Goal: Contribute content: Contribute content

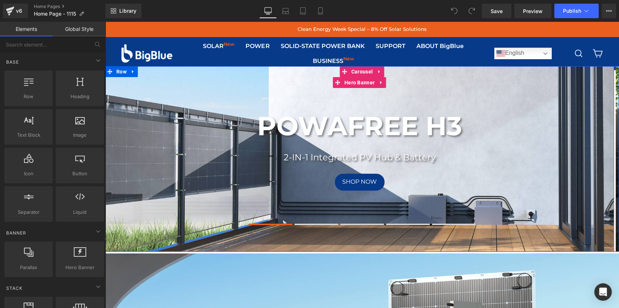
drag, startPoint x: 215, startPoint y: 87, endPoint x: 210, endPoint y: 89, distance: 5.7
click at [215, 87] on div "POWAFREE H3 Heading 2-IN-1 Integrated PV Hub & Battery Text Block SHOP NOW Butt…" at bounding box center [359, 158] width 509 height 185
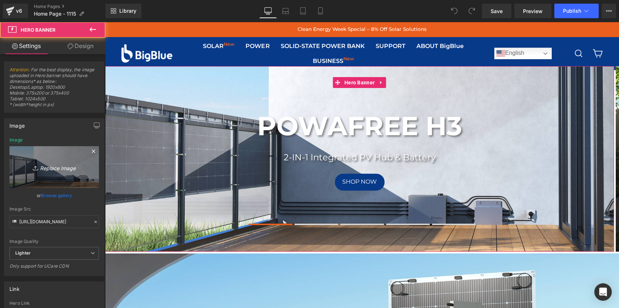
click at [60, 163] on icon "Replace Image" at bounding box center [54, 167] width 58 height 9
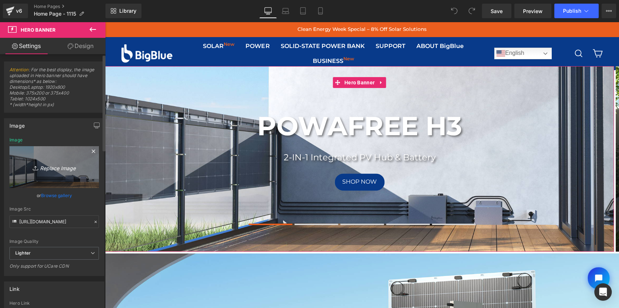
type input "C:\fakepath\3840 x 1400-02.jpg"
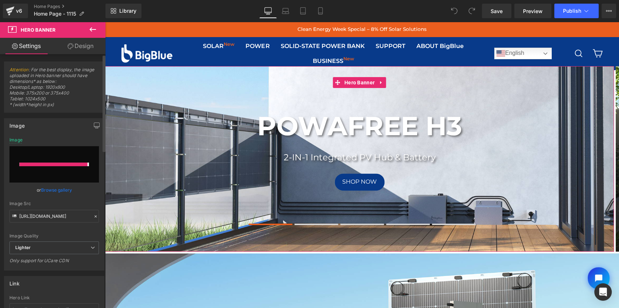
type input "[URL][DOMAIN_NAME]"
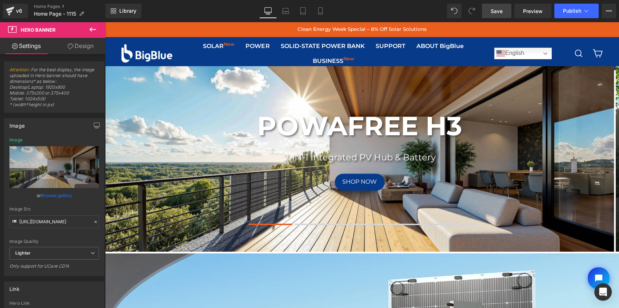
click at [499, 12] on span "Save" at bounding box center [497, 11] width 12 height 8
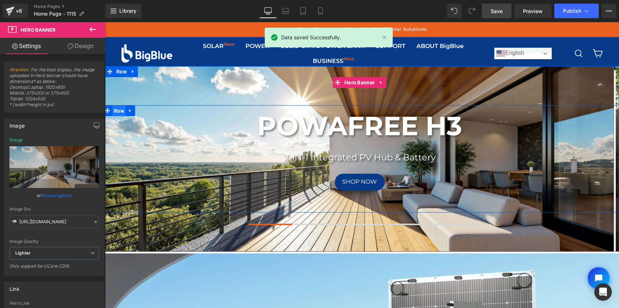
click at [117, 111] on span "Row" at bounding box center [119, 110] width 14 height 11
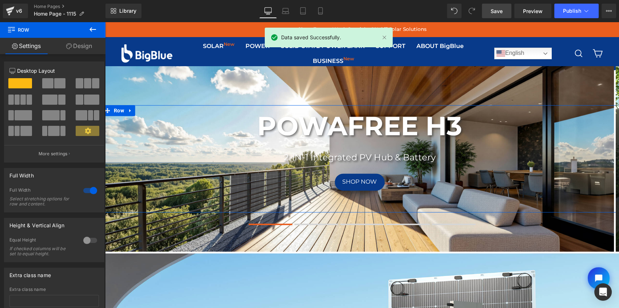
click at [80, 46] on link "Design" at bounding box center [79, 46] width 53 height 16
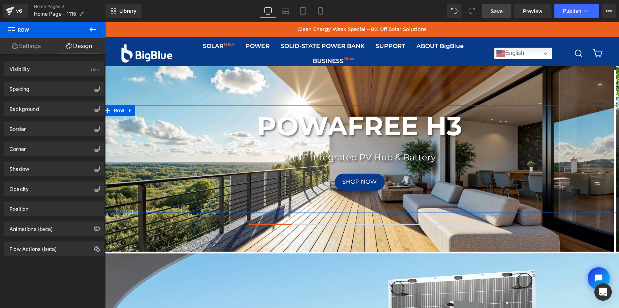
click at [35, 48] on link "Settings" at bounding box center [26, 46] width 53 height 16
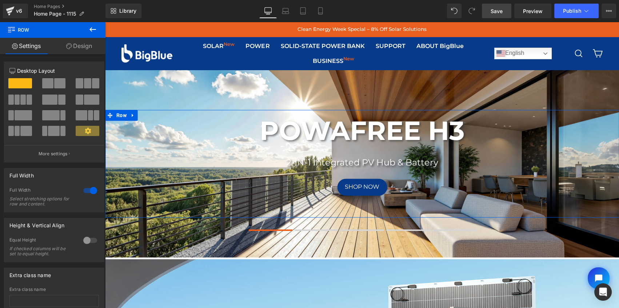
click at [78, 46] on link "Design" at bounding box center [79, 46] width 53 height 16
type input "0"
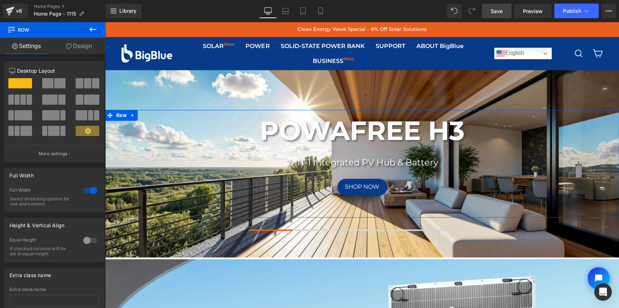
type input "0"
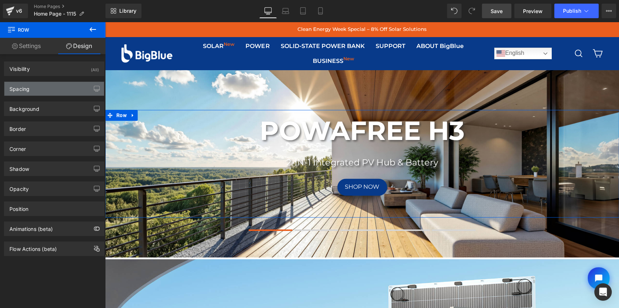
click at [52, 91] on div "Spacing" at bounding box center [54, 89] width 100 height 14
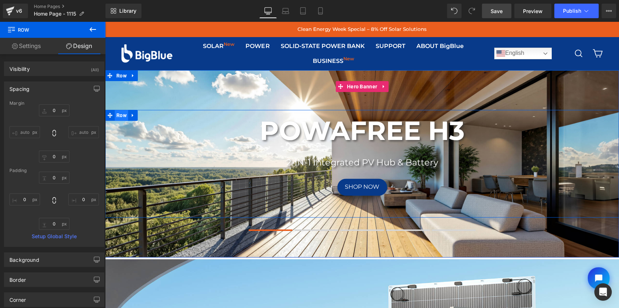
click at [115, 116] on span "Row" at bounding box center [122, 115] width 14 height 11
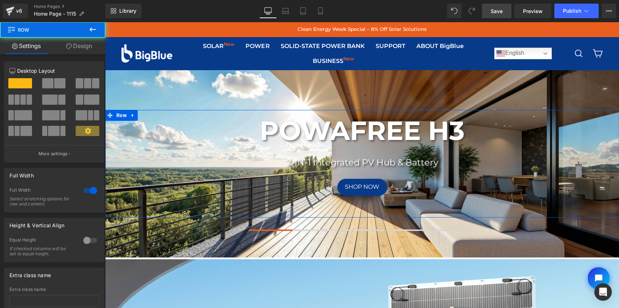
click at [85, 45] on link "Design" at bounding box center [79, 46] width 53 height 16
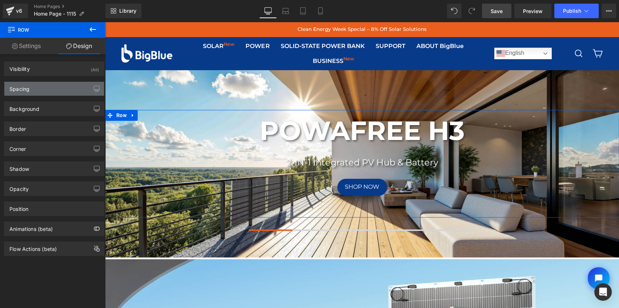
click at [45, 87] on div "Spacing" at bounding box center [54, 89] width 100 height 14
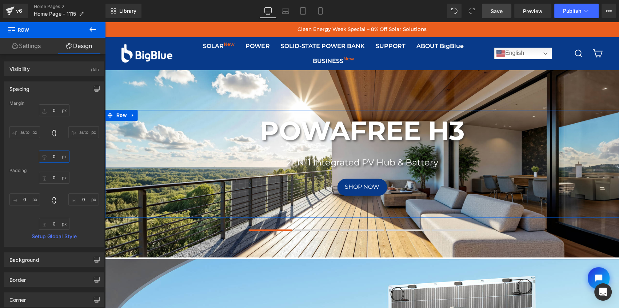
click at [52, 156] on input "0" at bounding box center [54, 157] width 31 height 12
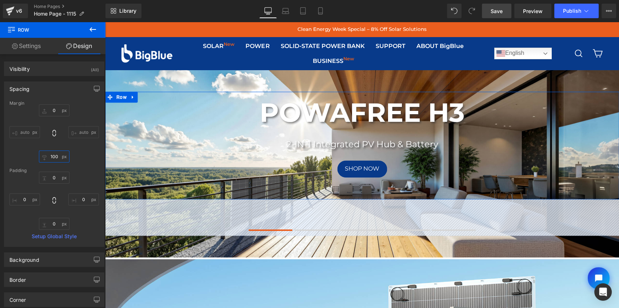
click at [49, 156] on input "100" at bounding box center [54, 157] width 31 height 12
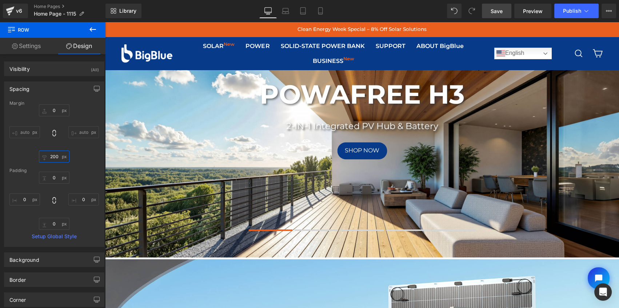
type input "200"
click at [500, 11] on span "Save" at bounding box center [497, 11] width 12 height 8
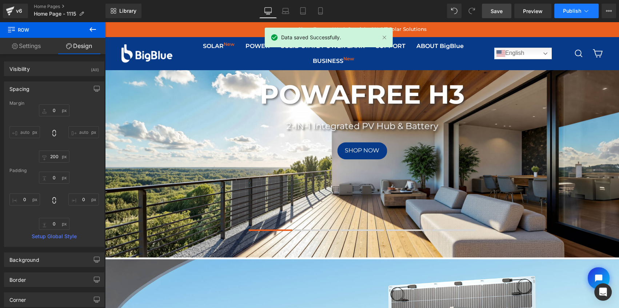
click at [561, 15] on button "Publish" at bounding box center [576, 11] width 44 height 15
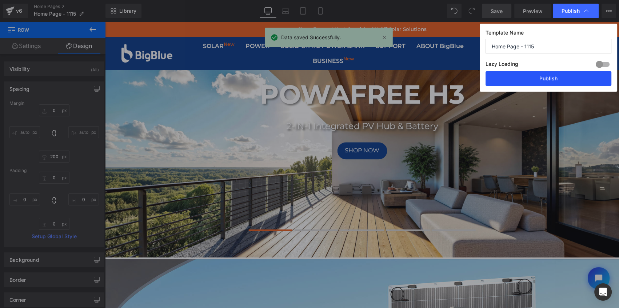
drag, startPoint x: 535, startPoint y: 79, endPoint x: 367, endPoint y: 61, distance: 168.6
click at [535, 79] on button "Publish" at bounding box center [548, 78] width 126 height 15
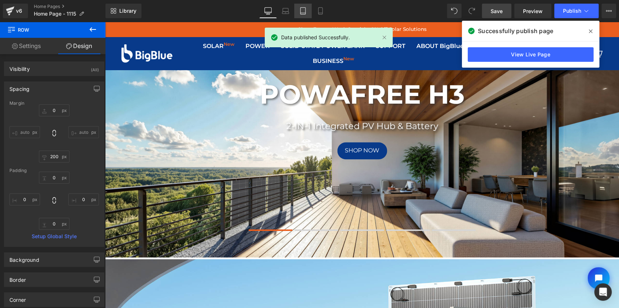
click at [304, 15] on link "Tablet" at bounding box center [302, 11] width 17 height 15
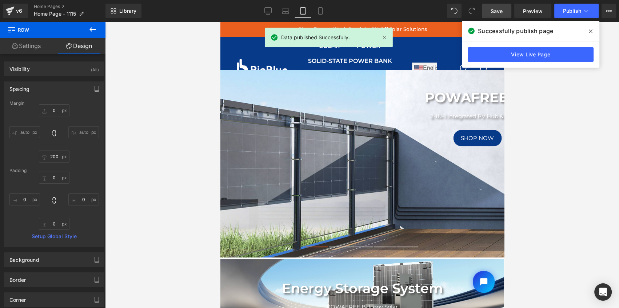
type input "0"
type input "200"
type input "0"
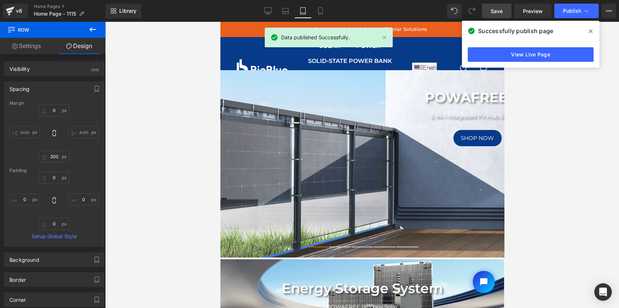
type input "0"
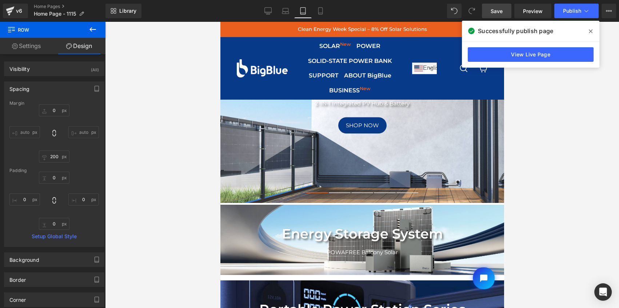
click at [589, 32] on icon at bounding box center [591, 31] width 4 height 4
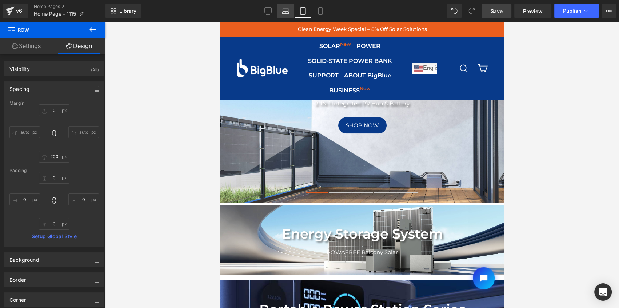
click at [288, 12] on icon at bounding box center [285, 10] width 7 height 7
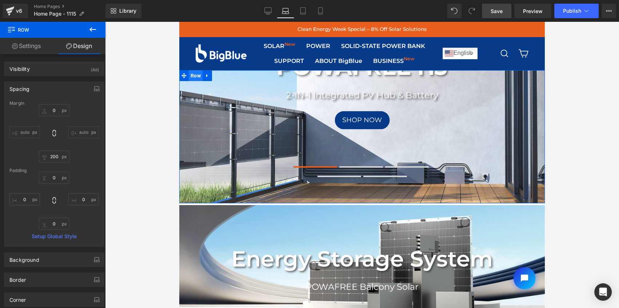
click at [194, 79] on span "Row" at bounding box center [196, 75] width 14 height 11
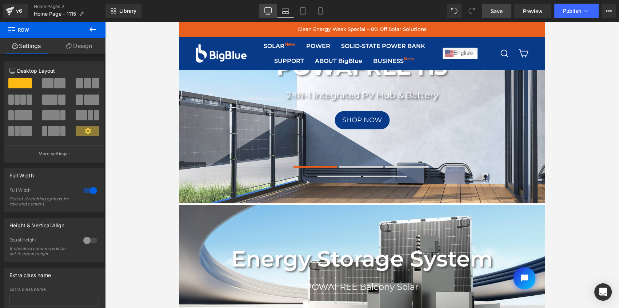
click at [265, 13] on icon at bounding box center [267, 10] width 7 height 7
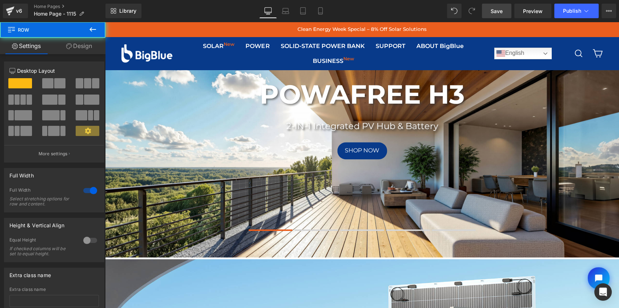
click at [194, 134] on div "POWAFREE H3 Heading 2-IN-1 Integrated PV Hub & Battery Text Block SHOP NOW Butt…" at bounding box center [362, 127] width 514 height 107
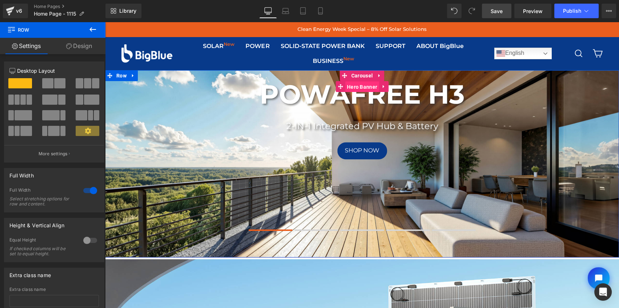
click at [352, 87] on span "Hero Banner" at bounding box center [362, 86] width 34 height 11
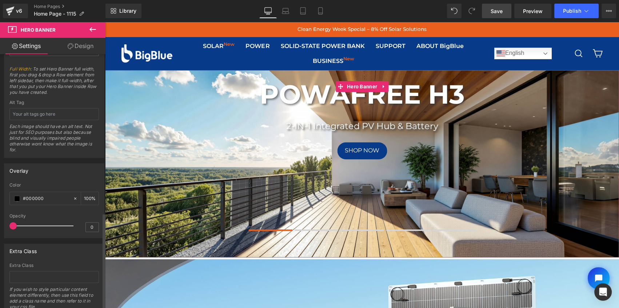
scroll to position [420, 0]
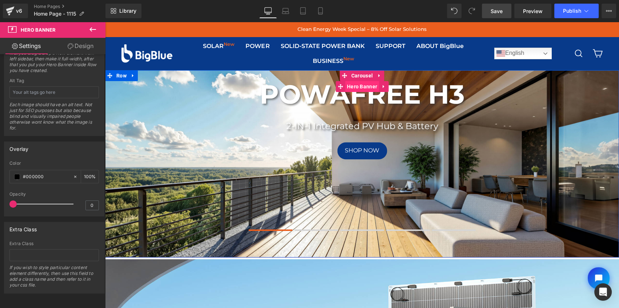
click at [356, 88] on span "Hero Banner" at bounding box center [362, 86] width 34 height 11
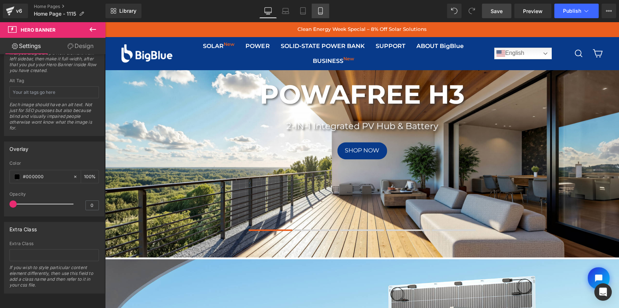
click at [315, 12] on link "Mobile" at bounding box center [320, 11] width 17 height 15
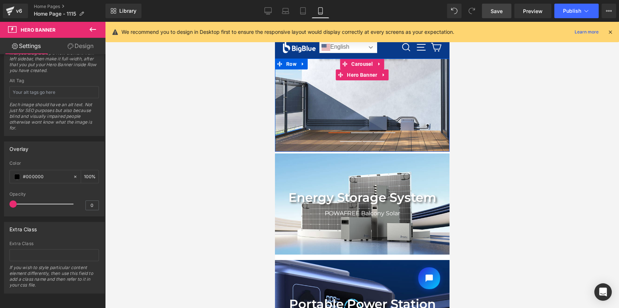
click at [328, 101] on span "POWAFREE H3 Heading 2-IN-1 Integrated PV Hub & Battery Text Block SHOP NOW Butt…" at bounding box center [362, 105] width 175 height 133
click at [311, 95] on div "POWAFREE H3 Heading 2-IN-1 Integrated PV Hub & Battery Text Block SHOP NOW Butt…" at bounding box center [362, 69] width 175 height 60
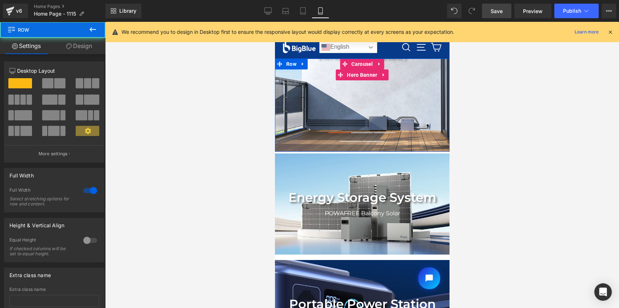
click at [321, 114] on span "POWAFREE H3 Heading 2-IN-1 Integrated PV Hub & Battery Text Block SHOP NOW Butt…" at bounding box center [362, 105] width 175 height 133
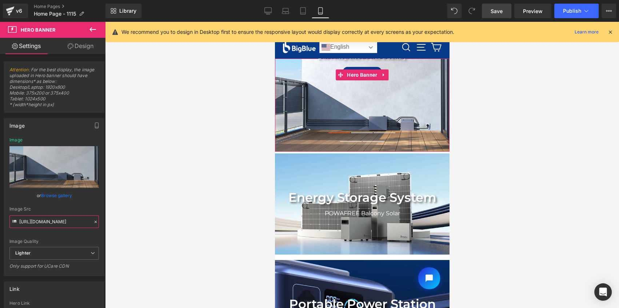
scroll to position [0, 230]
drag, startPoint x: 18, startPoint y: 221, endPoint x: 123, endPoint y: 219, distance: 104.4
click at [123, 219] on div "Hero Banner You are previewing how the will restyle your page. You can not edit…" at bounding box center [309, 160] width 619 height 320
click at [137, 229] on div at bounding box center [362, 165] width 514 height 286
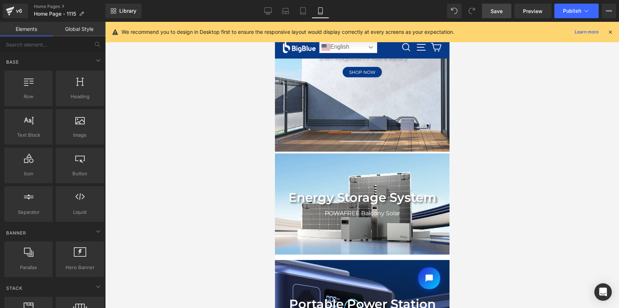
scroll to position [0, 0]
click at [265, 12] on icon at bounding box center [268, 10] width 7 height 5
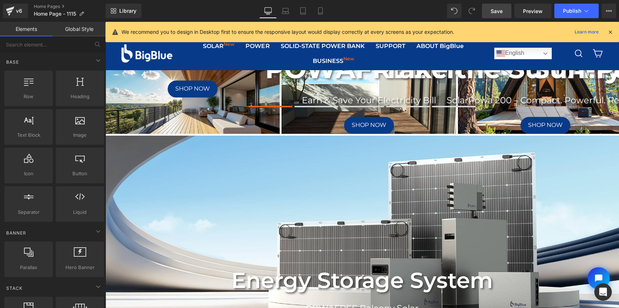
scroll to position [36, 0]
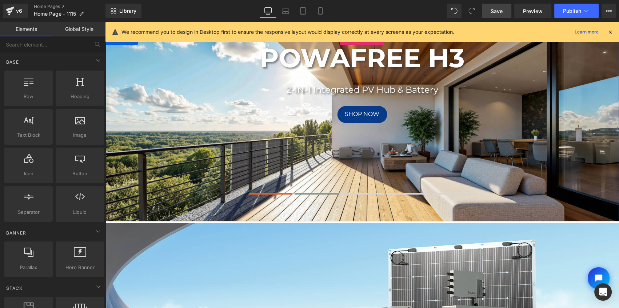
click at [316, 193] on span at bounding box center [317, 193] width 44 height 1
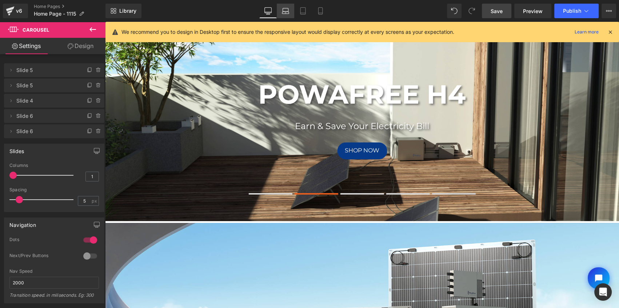
drag, startPoint x: 291, startPoint y: 11, endPoint x: 287, endPoint y: 16, distance: 5.7
click at [289, 12] on link "Laptop" at bounding box center [285, 11] width 17 height 15
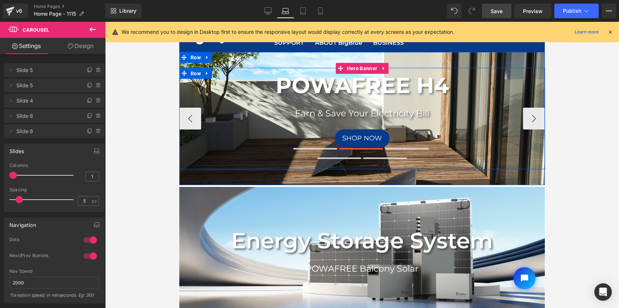
scroll to position [0, 0]
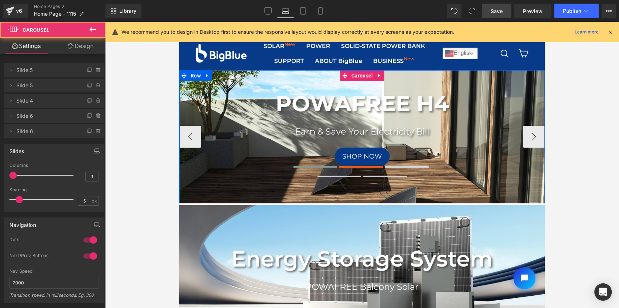
click at [316, 166] on span at bounding box center [315, 166] width 44 height 1
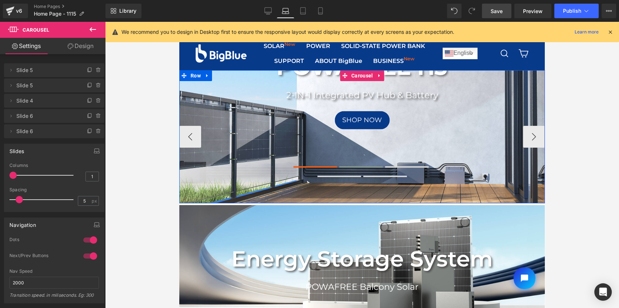
click at [348, 167] on span at bounding box center [361, 166] width 44 height 1
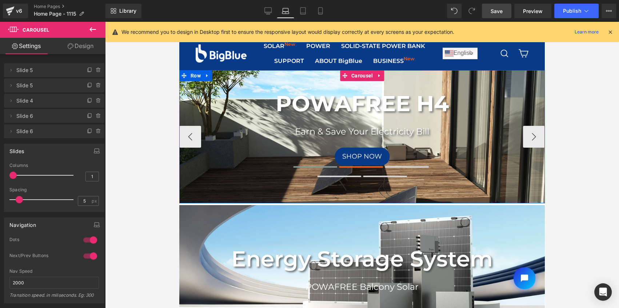
click at [311, 167] on span at bounding box center [315, 166] width 44 height 1
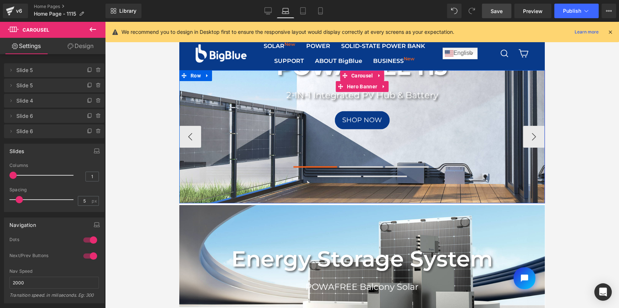
click at [232, 177] on span "POWAFREE H3 Heading 2-IN-1 Integrated PV Hub & Battery Text Block SHOP NOW Butt…" at bounding box center [361, 136] width 365 height 174
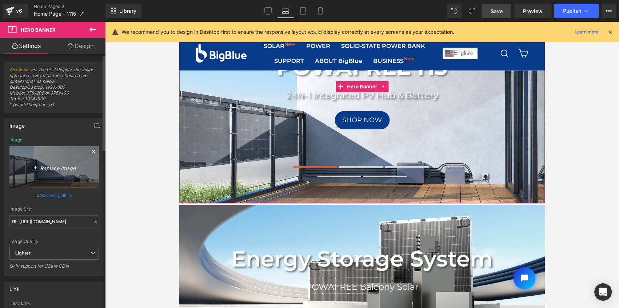
click at [16, 158] on link "Replace Image" at bounding box center [53, 167] width 89 height 42
type input "C:\fakepath\3840 x 1400-02.jpg"
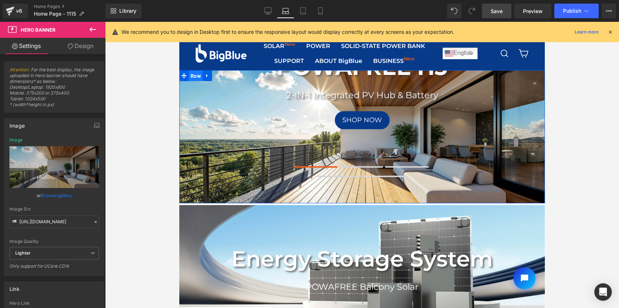
click at [193, 77] on span "Row" at bounding box center [196, 76] width 14 height 11
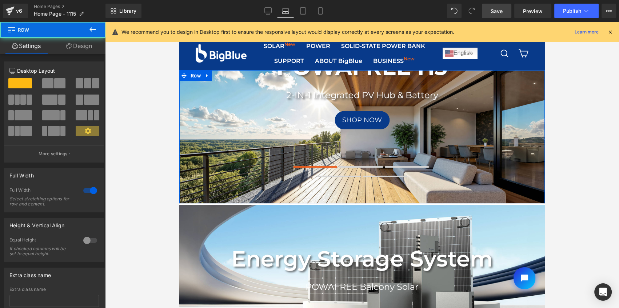
click at [77, 45] on link "Design" at bounding box center [79, 46] width 53 height 16
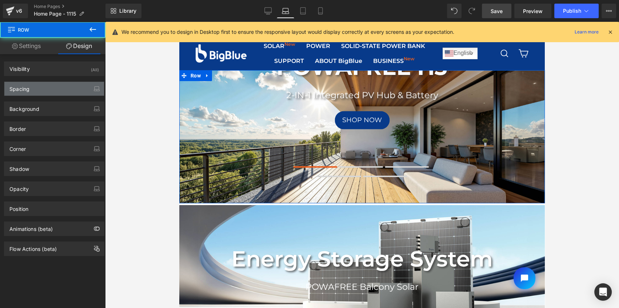
click at [38, 83] on div "Spacing" at bounding box center [54, 89] width 100 height 14
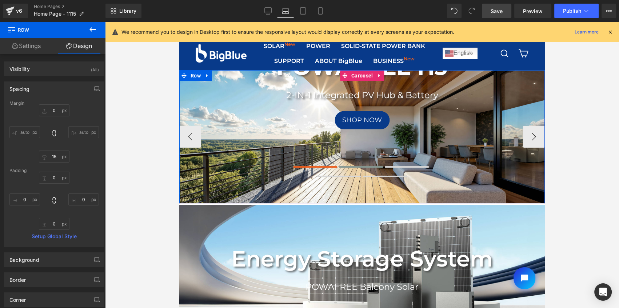
click at [355, 167] on span at bounding box center [361, 166] width 44 height 1
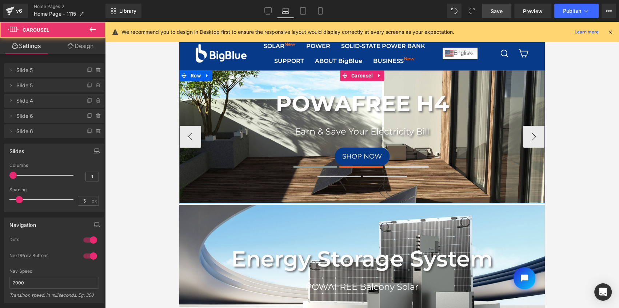
click at [313, 168] on button at bounding box center [315, 166] width 44 height 5
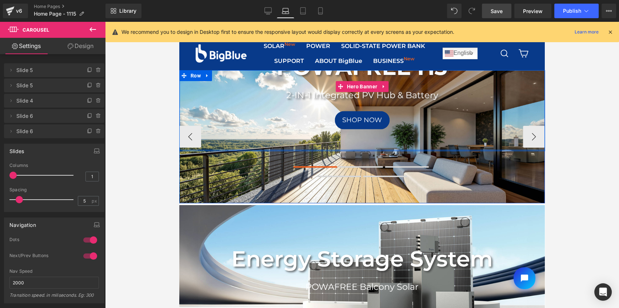
click at [302, 150] on div at bounding box center [361, 150] width 365 height 2
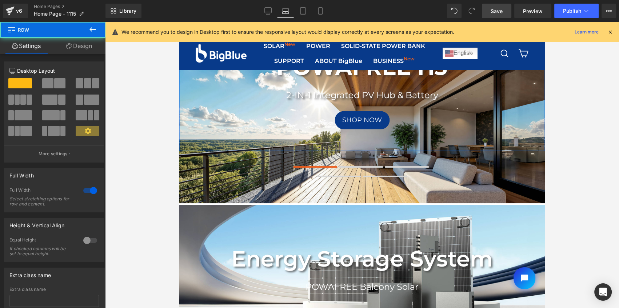
click at [87, 41] on link "Design" at bounding box center [79, 46] width 53 height 16
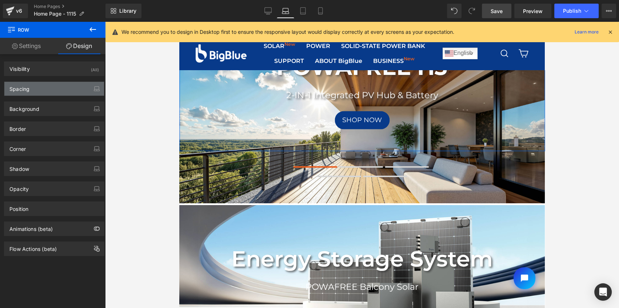
click at [47, 88] on div "Spacing" at bounding box center [54, 89] width 100 height 14
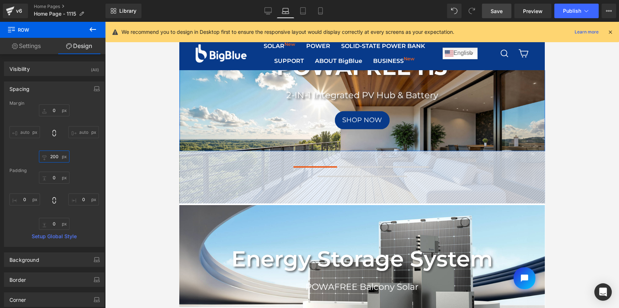
click at [51, 156] on input "200" at bounding box center [54, 157] width 31 height 12
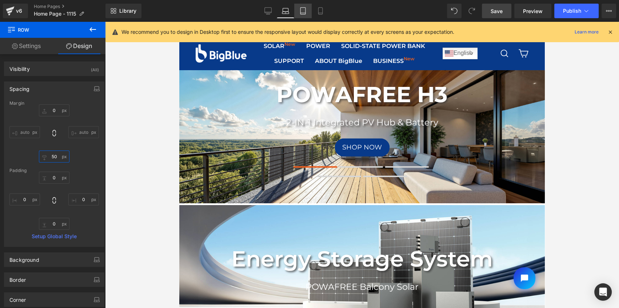
type input "50"
click at [302, 11] on icon at bounding box center [302, 10] width 7 height 7
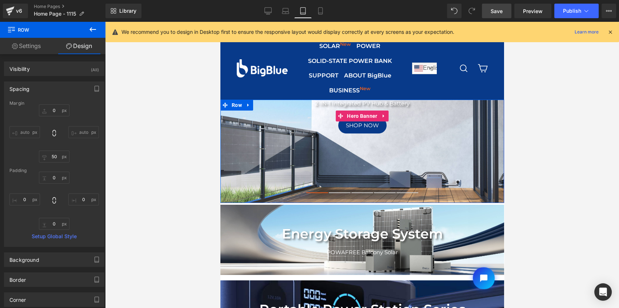
click at [253, 168] on span "POWAFREE H3 Heading 2-IN-1 Integrated PV Hub & Battery Text Block SHOP NOW Butt…" at bounding box center [362, 151] width 284 height 154
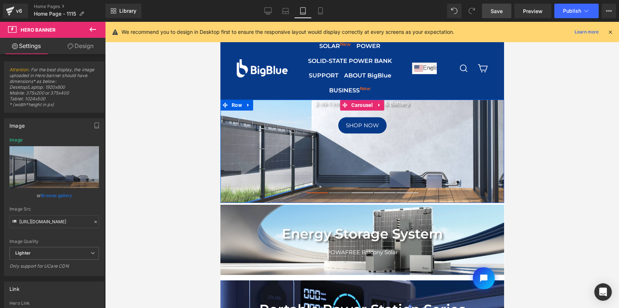
click at [344, 192] on button at bounding box center [339, 193] width 22 height 4
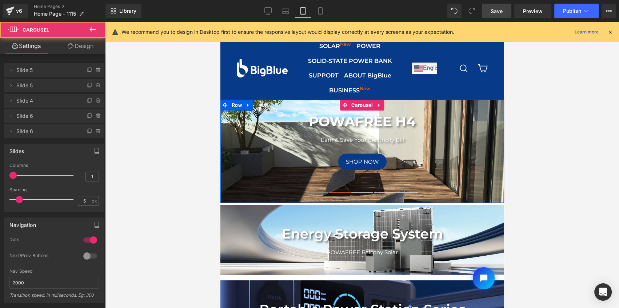
click at [317, 192] on span at bounding box center [317, 192] width 22 height 1
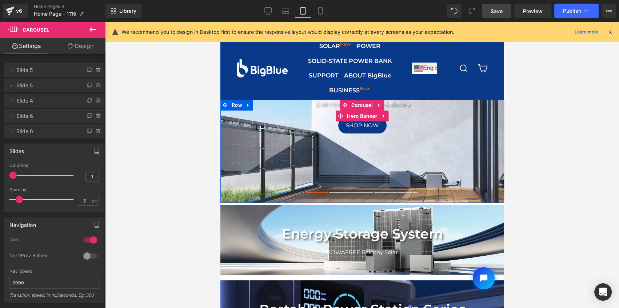
click at [294, 174] on span "POWAFREE H3 Heading 2-IN-1 Integrated PV Hub & Battery Text Block SHOP NOW Butt…" at bounding box center [362, 151] width 284 height 154
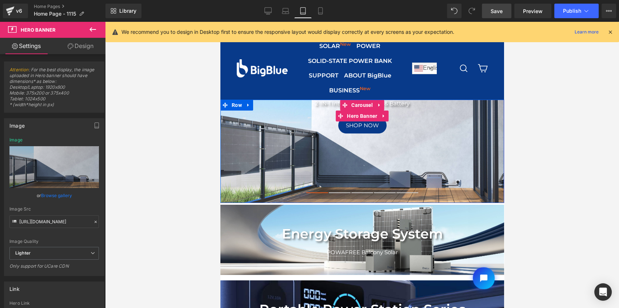
click at [248, 175] on span "POWAFREE H3 Heading 2-IN-1 Integrated PV Hub & Battery Text Block SHOP NOW Butt…" at bounding box center [362, 151] width 284 height 154
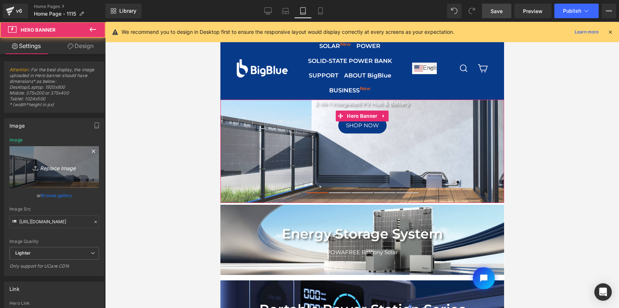
click at [41, 172] on link "Replace Image" at bounding box center [53, 167] width 89 height 42
type input "C:\fakepath\3840 x 1400-02.jpg"
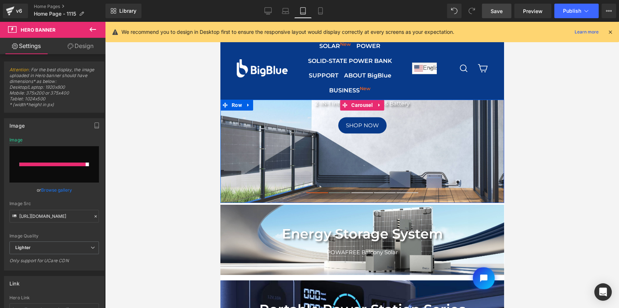
click at [331, 193] on button at bounding box center [339, 193] width 22 height 4
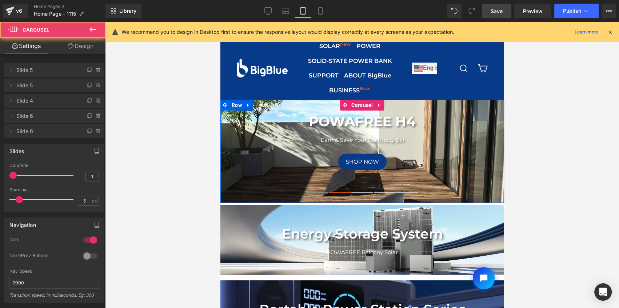
click at [313, 192] on span at bounding box center [317, 192] width 22 height 1
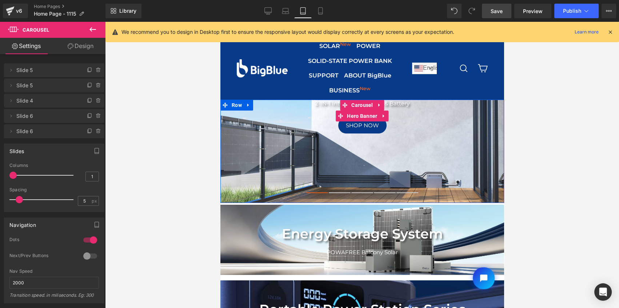
click at [273, 159] on span "POWAFREE H3 Heading 2-IN-1 Integrated PV Hub & Battery Text Block SHOP NOW Butt…" at bounding box center [362, 151] width 284 height 154
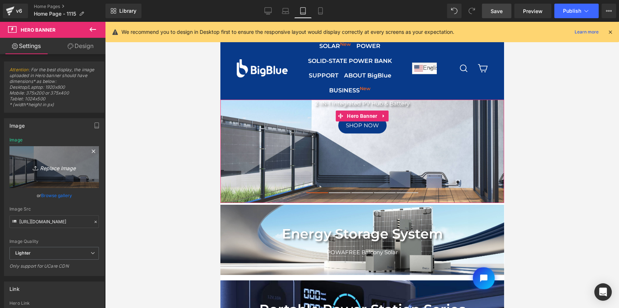
click at [69, 171] on icon "Replace Image" at bounding box center [54, 167] width 58 height 9
type input "C:\fakepath\3840 x 1400-02.jpg"
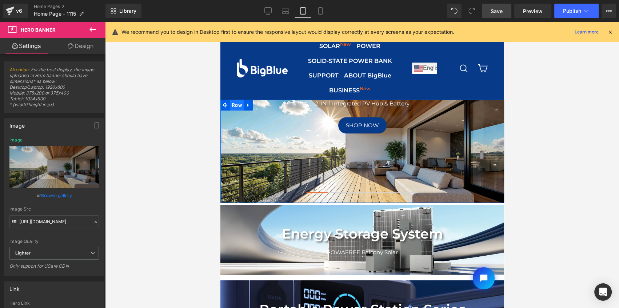
click at [232, 108] on span "Row" at bounding box center [236, 105] width 14 height 11
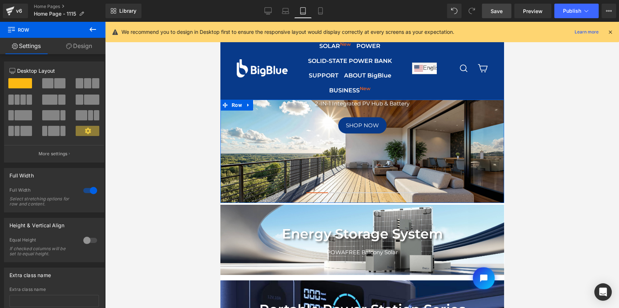
click at [80, 47] on link "Design" at bounding box center [79, 46] width 53 height 16
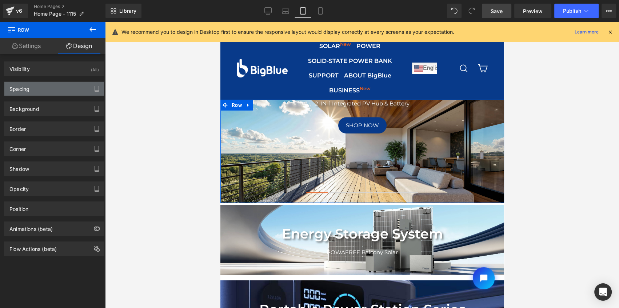
click at [40, 92] on div "Spacing" at bounding box center [54, 89] width 100 height 14
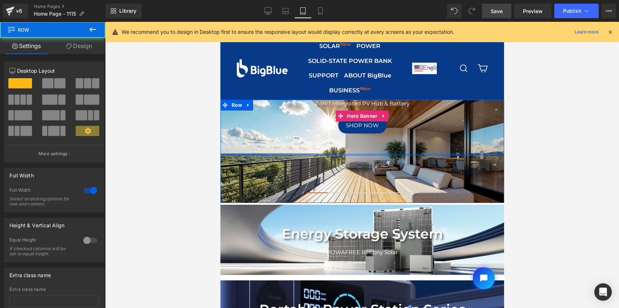
click at [295, 154] on div at bounding box center [362, 155] width 284 height 2
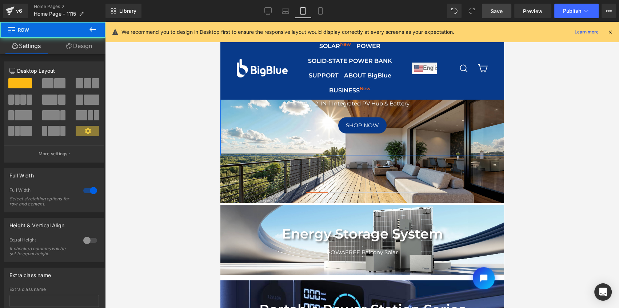
click at [84, 43] on link "Design" at bounding box center [79, 46] width 53 height 16
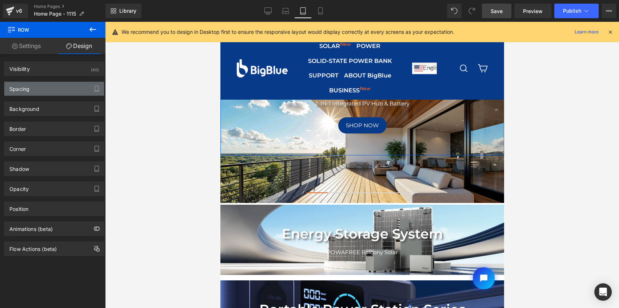
click at [42, 92] on div "Spacing" at bounding box center [54, 89] width 100 height 14
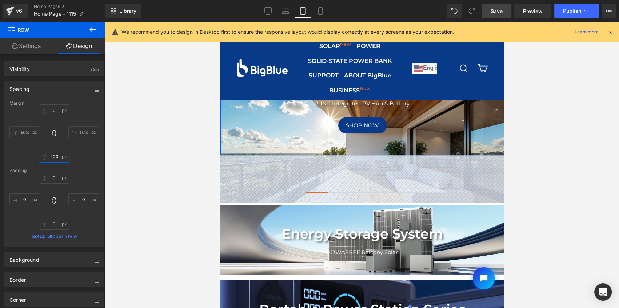
click at [54, 157] on input "200" at bounding box center [54, 157] width 31 height 12
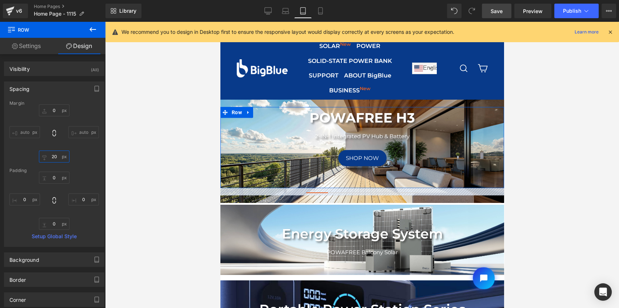
drag, startPoint x: 55, startPoint y: 157, endPoint x: 51, endPoint y: 156, distance: 3.8
click at [51, 156] on input "20" at bounding box center [54, 157] width 31 height 12
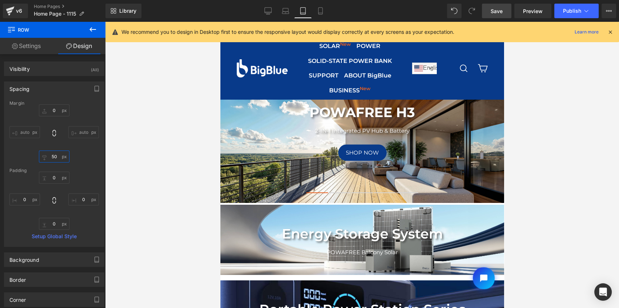
type input "50"
click at [494, 12] on span "Save" at bounding box center [497, 11] width 12 height 8
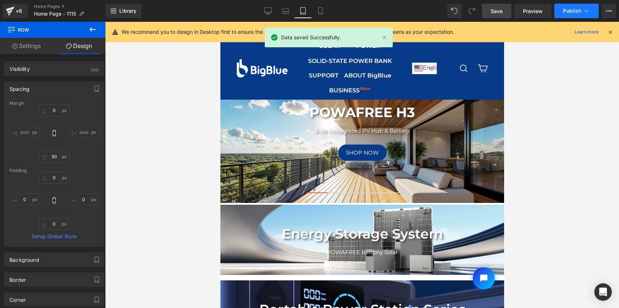
click at [574, 14] on button "Publish" at bounding box center [576, 11] width 44 height 15
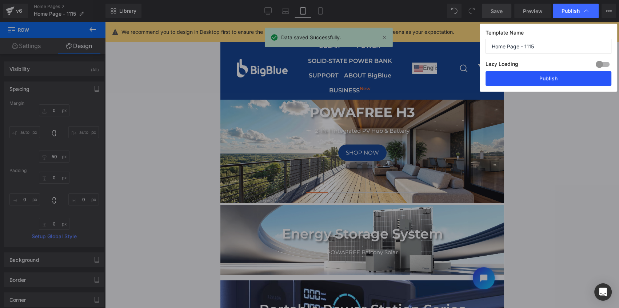
click at [547, 77] on button "Publish" at bounding box center [548, 78] width 126 height 15
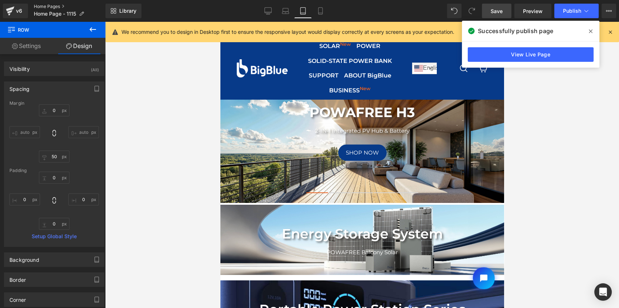
click at [43, 6] on link "Home Pages" at bounding box center [70, 7] width 72 height 6
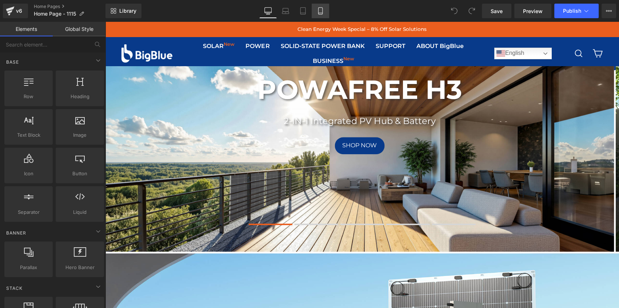
click at [319, 11] on icon at bounding box center [320, 10] width 7 height 7
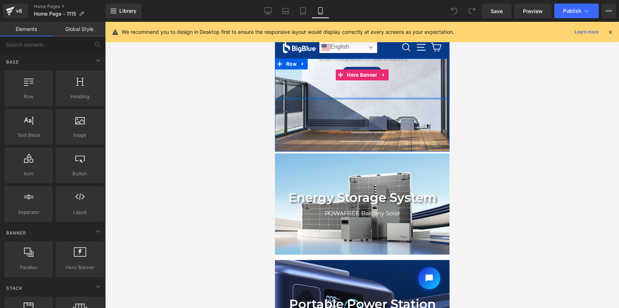
click at [299, 98] on div at bounding box center [362, 98] width 175 height 2
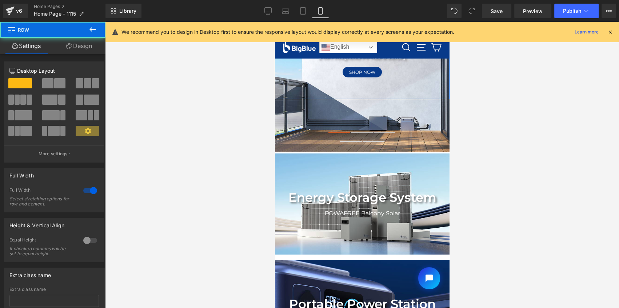
click at [77, 49] on link "Design" at bounding box center [79, 46] width 53 height 16
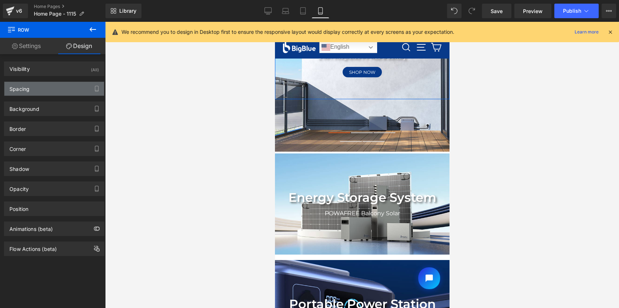
click at [39, 83] on div "Spacing" at bounding box center [54, 89] width 100 height 14
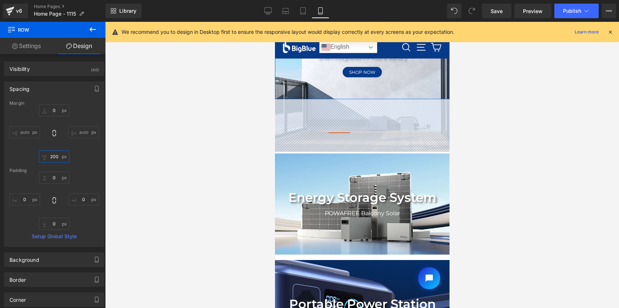
click at [52, 153] on input "200" at bounding box center [54, 157] width 31 height 12
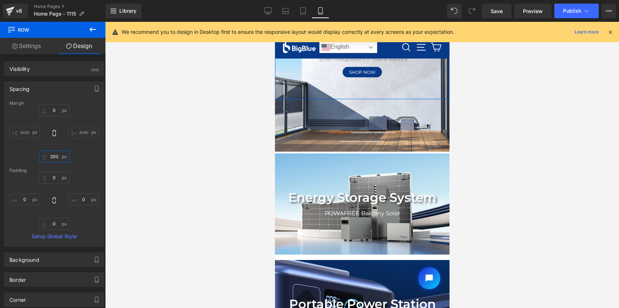
type input "0"
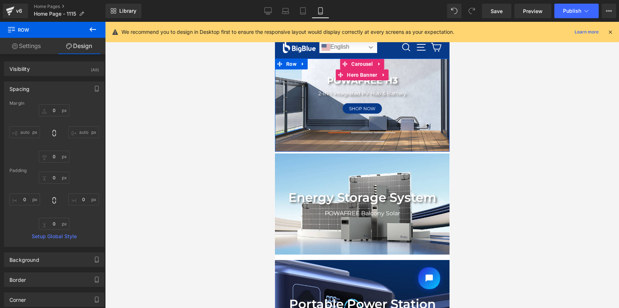
click at [324, 70] on div "POWAFREE H3 Heading 2-IN-1 Integrated PV Hub & Battery Text Block SHOP NOW Butt…" at bounding box center [362, 105] width 175 height 93
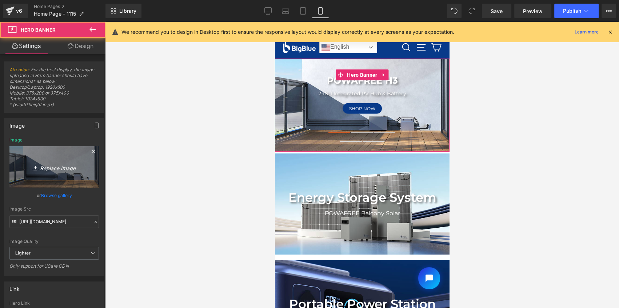
click at [37, 158] on link "Replace Image" at bounding box center [53, 167] width 89 height 42
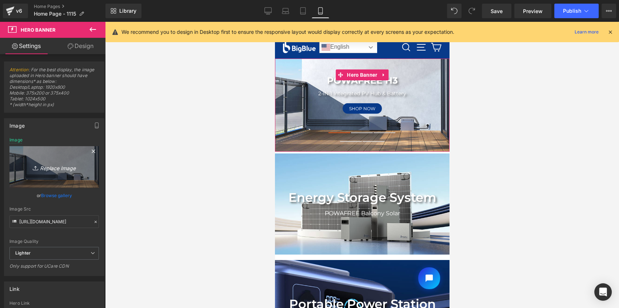
type input "C:\fakepath\750x400--02.jpg"
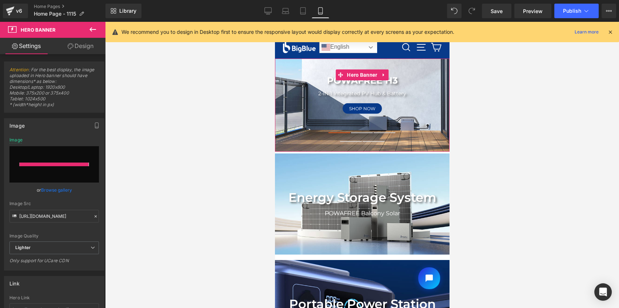
type input "https://ucarecdn.com/966d4044-0702-48ea-add2-142b1c2f2a53/-/format/auto/-/previ…"
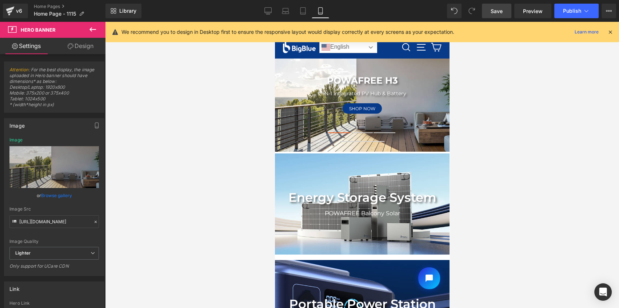
click at [493, 10] on span "Save" at bounding box center [497, 11] width 12 height 8
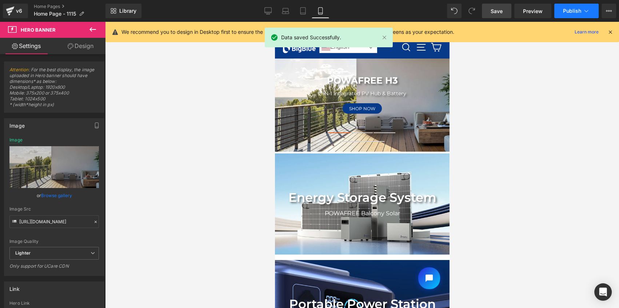
click at [570, 12] on span "Publish" at bounding box center [572, 11] width 18 height 6
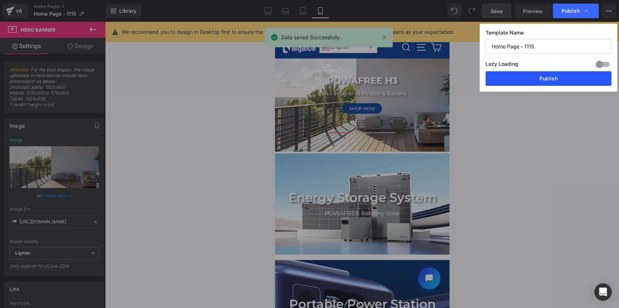
click at [550, 79] on button "Publish" at bounding box center [548, 78] width 126 height 15
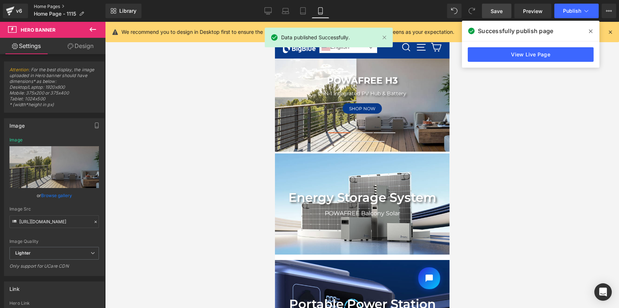
click at [51, 7] on link "Home Pages" at bounding box center [70, 7] width 72 height 6
